Goal: Check status: Check status

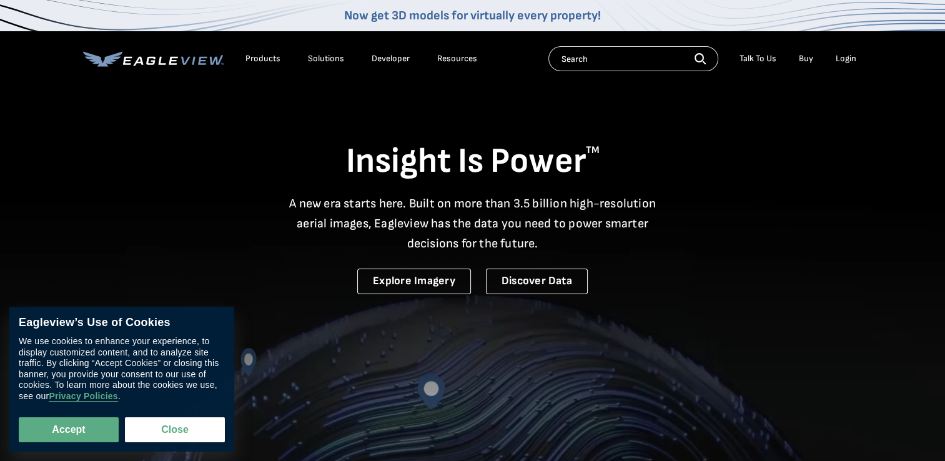
click at [846, 59] on div "Login" at bounding box center [846, 58] width 21 height 11
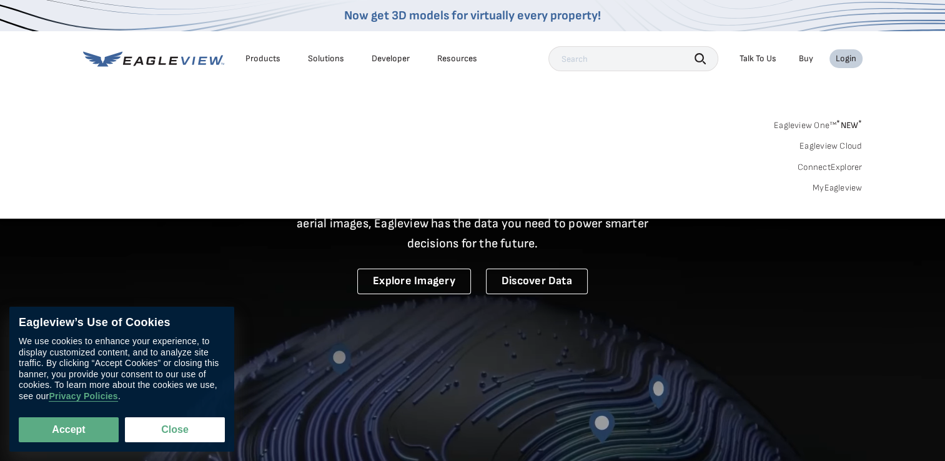
click at [821, 189] on link "MyEagleview" at bounding box center [838, 187] width 50 height 11
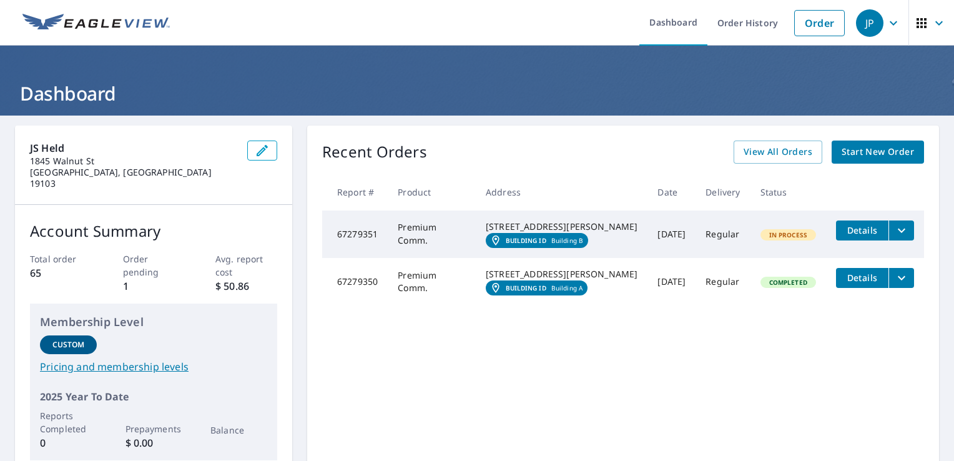
click at [853, 284] on span "Details" at bounding box center [862, 278] width 37 height 12
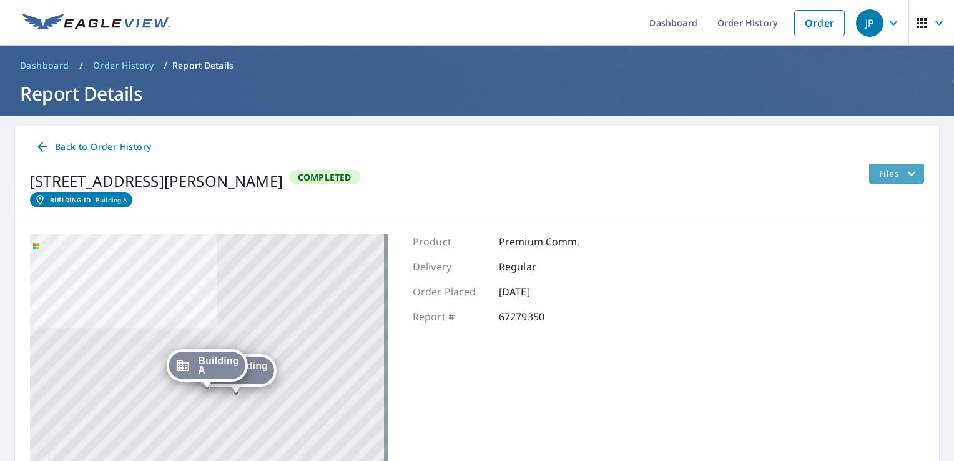
click at [904, 176] on icon "filesDropdownBtn-67279350" at bounding box center [911, 173] width 15 height 15
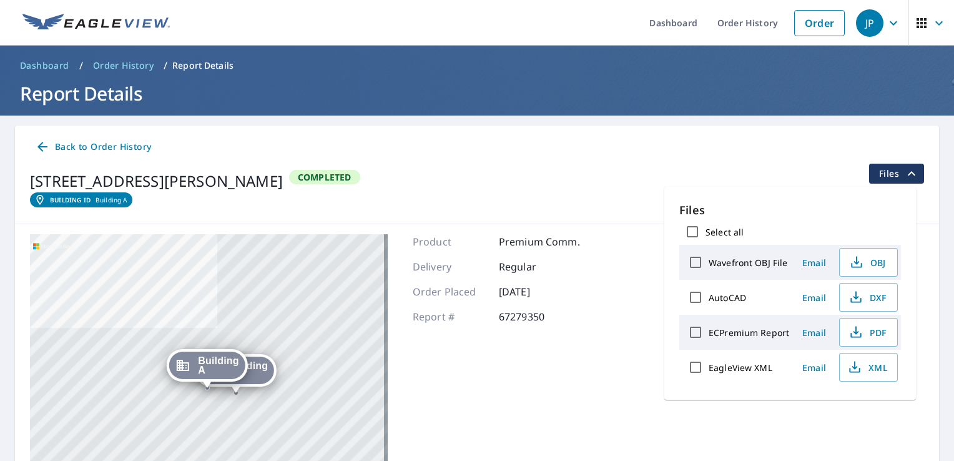
click at [625, 292] on div "Building [GEOGRAPHIC_DATA][STREET_ADDRESS][PERSON_NAME] A [STREET_ADDRESS][GEOG…" at bounding box center [477, 390] width 924 height 332
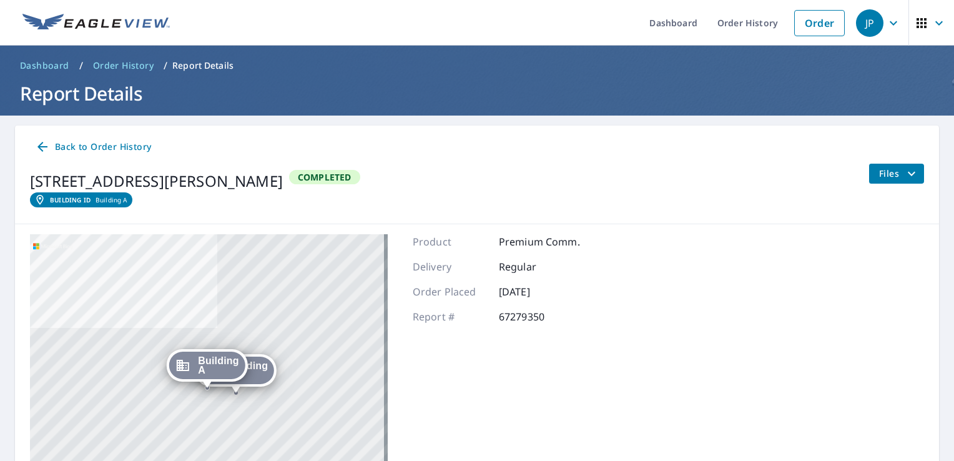
click at [71, 144] on span "Back to Order History" at bounding box center [93, 147] width 116 height 16
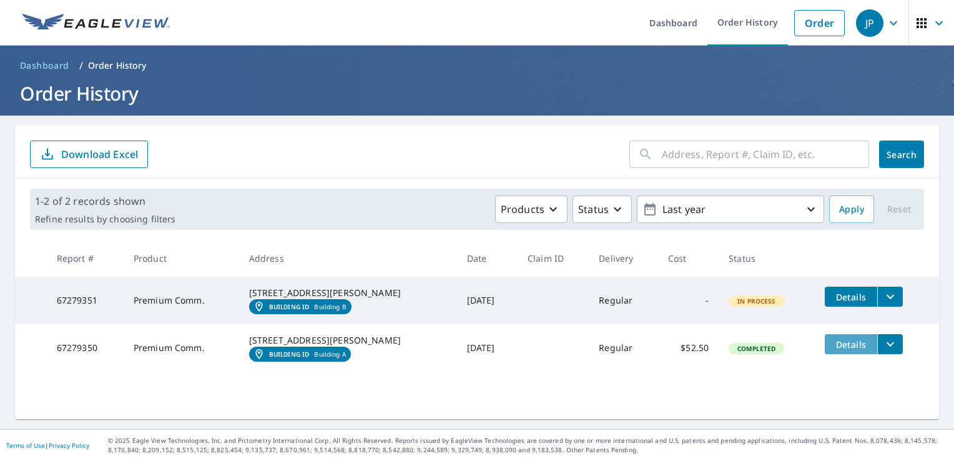
click at [825, 354] on button "Details" at bounding box center [851, 344] width 52 height 20
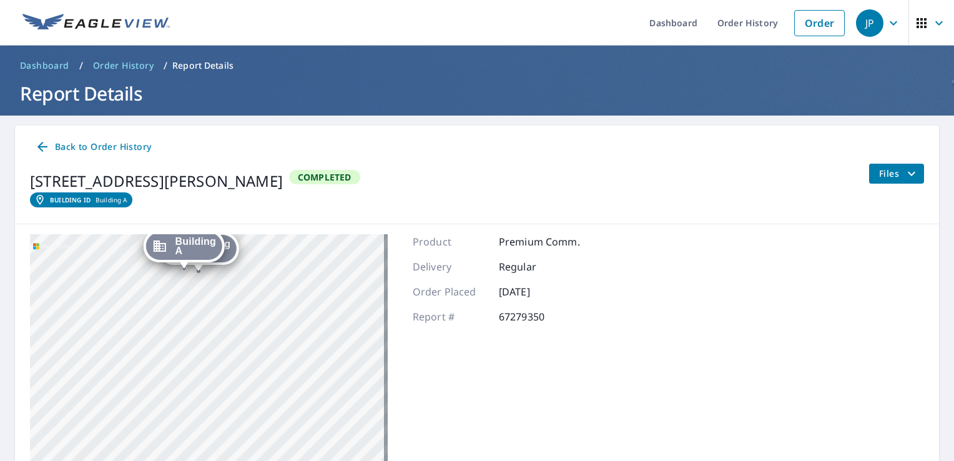
click at [126, 146] on span "Back to Order History" at bounding box center [93, 147] width 116 height 16
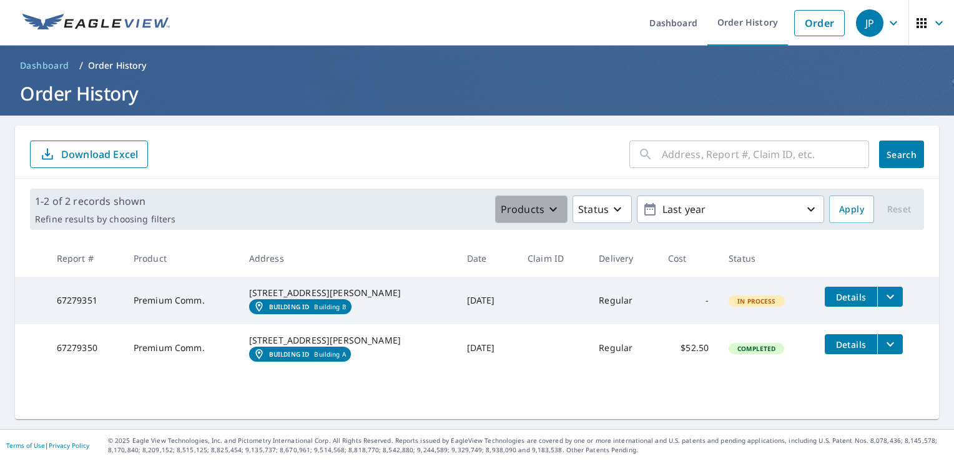
click at [548, 209] on icon "button" at bounding box center [553, 209] width 15 height 15
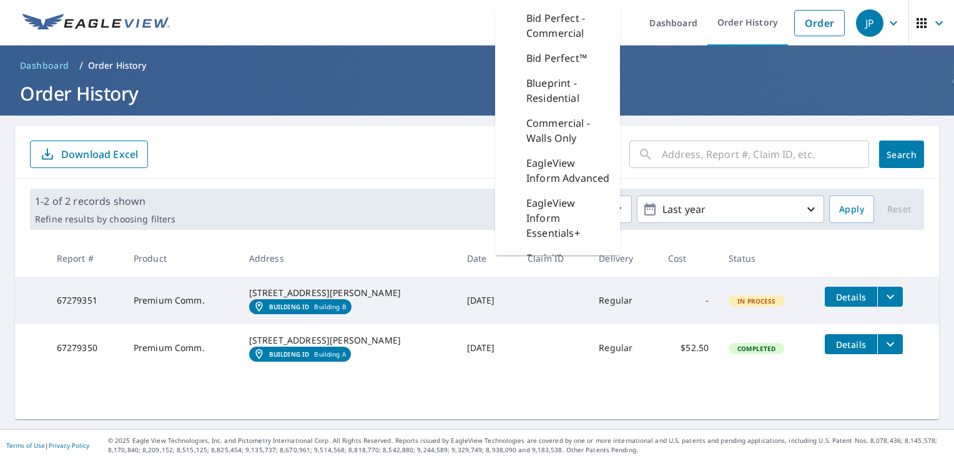
click at [640, 400] on div "​ Search Download Excel 1-2 of 2 records shown Refine results by choosing filte…" at bounding box center [477, 273] width 924 height 294
